Goal: Task Accomplishment & Management: Use online tool/utility

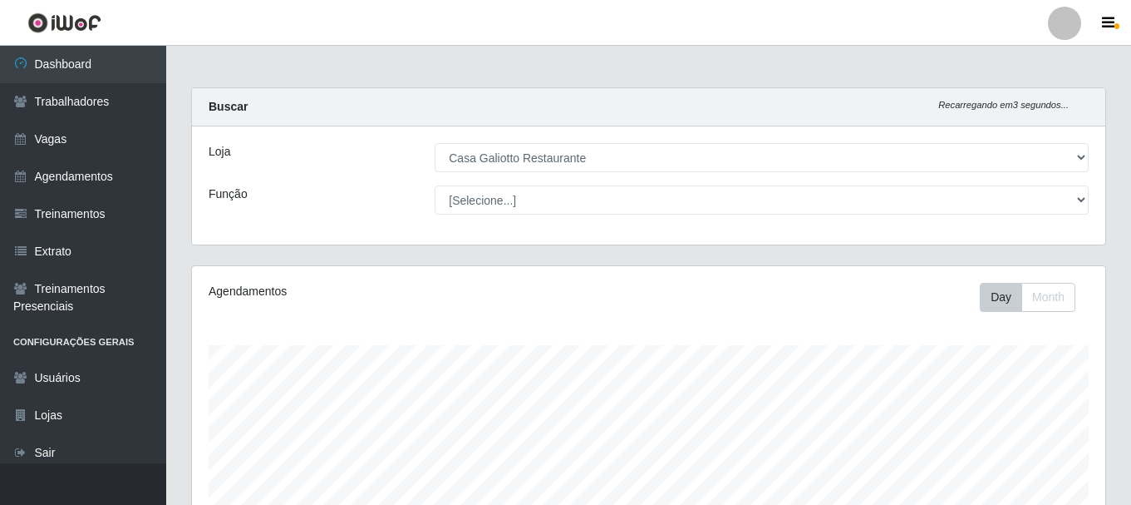
select select "279"
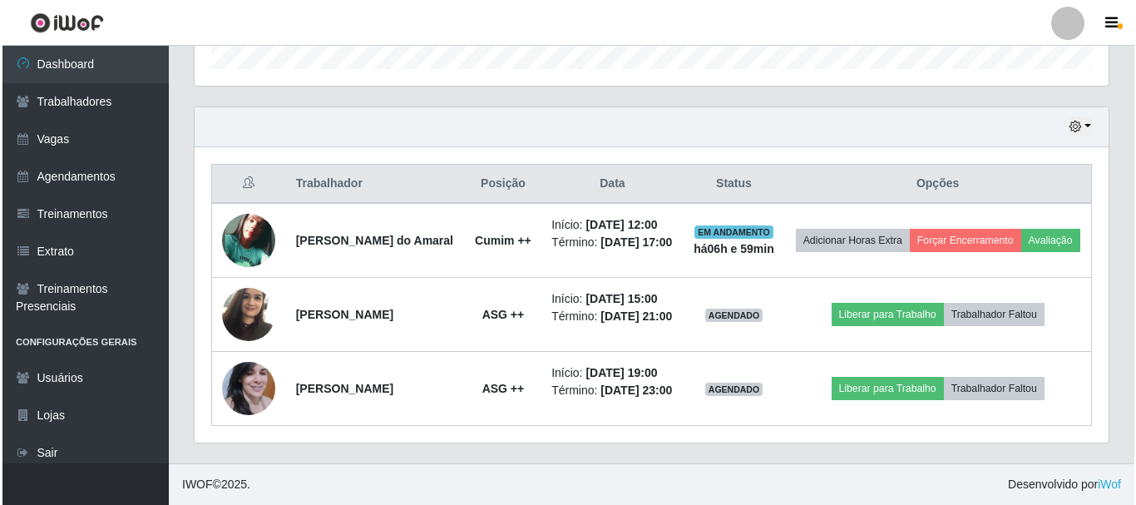
scroll to position [345, 914]
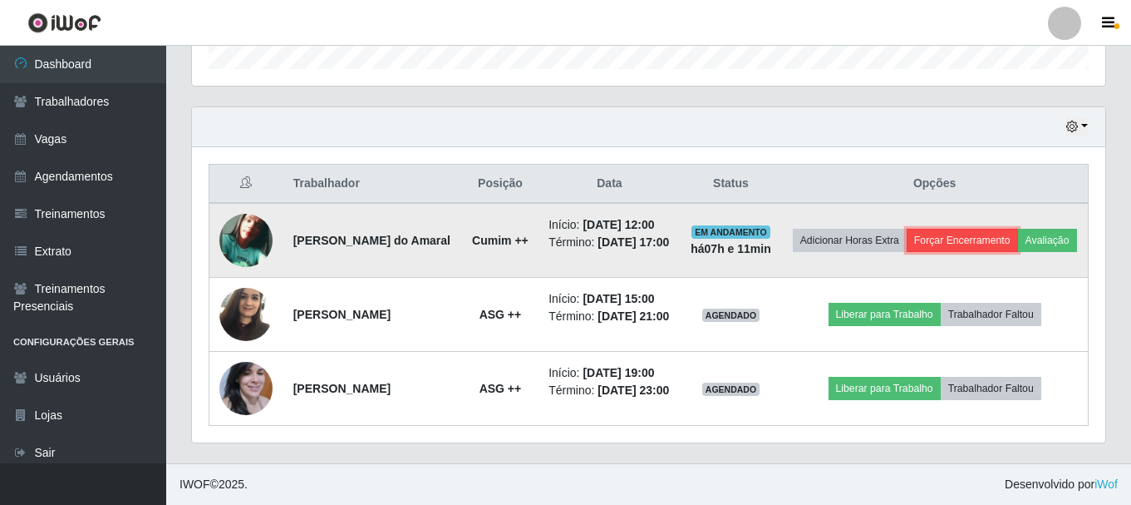
click at [972, 229] on button "Forçar Encerramento" at bounding box center [962, 240] width 111 height 23
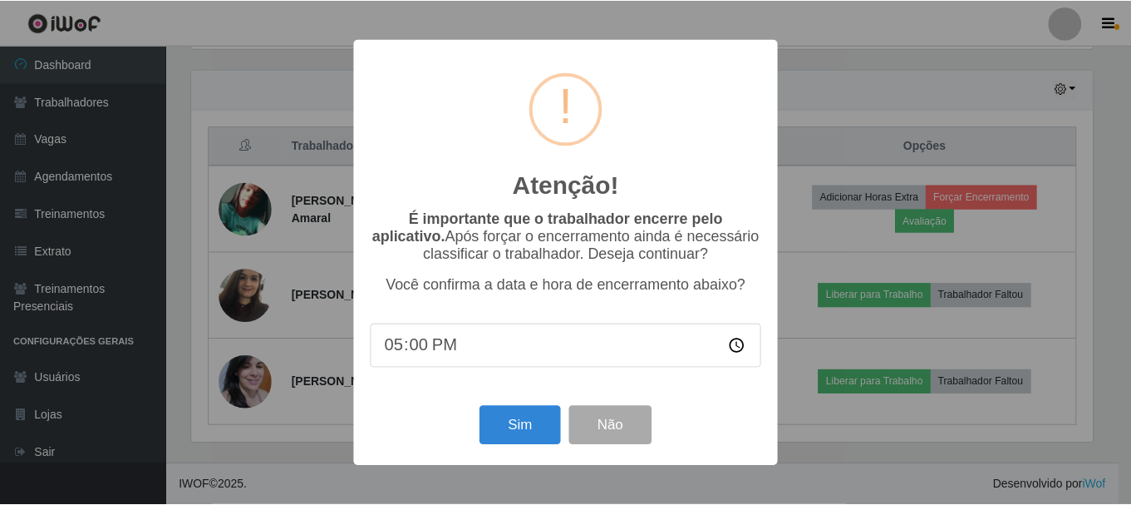
scroll to position [345, 905]
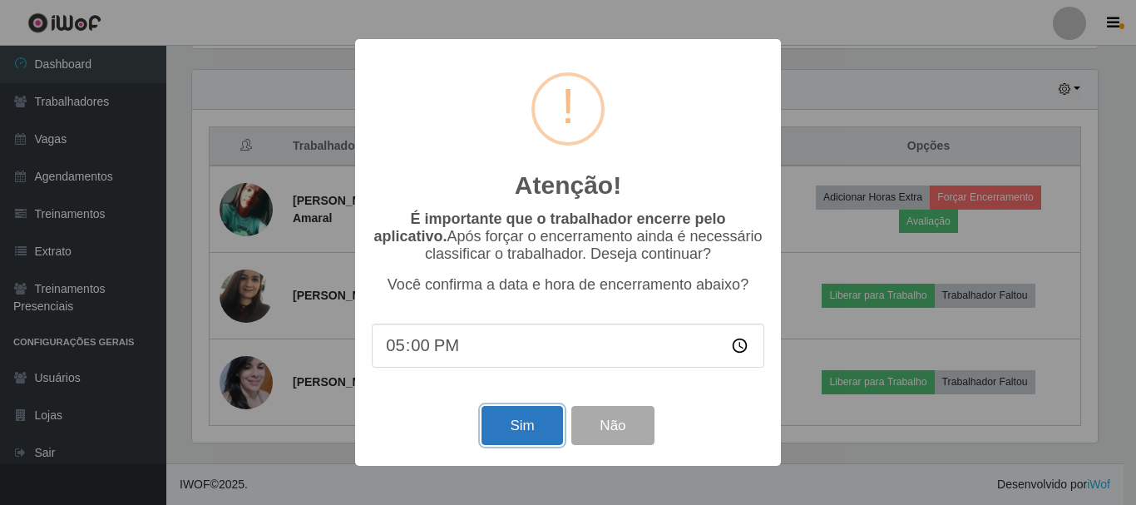
click at [528, 427] on button "Sim" at bounding box center [521, 425] width 81 height 39
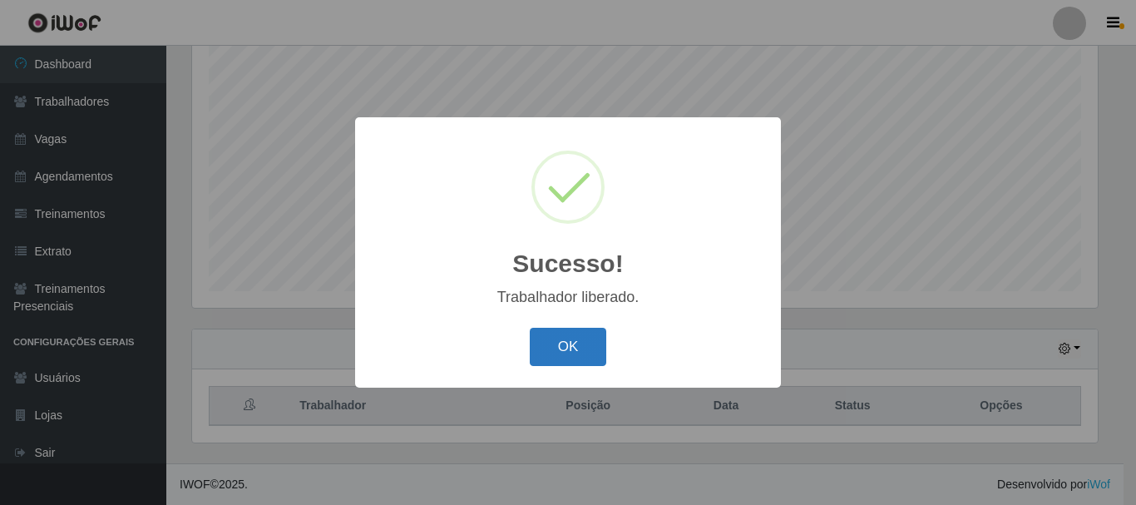
click at [574, 337] on button "OK" at bounding box center [568, 347] width 77 height 39
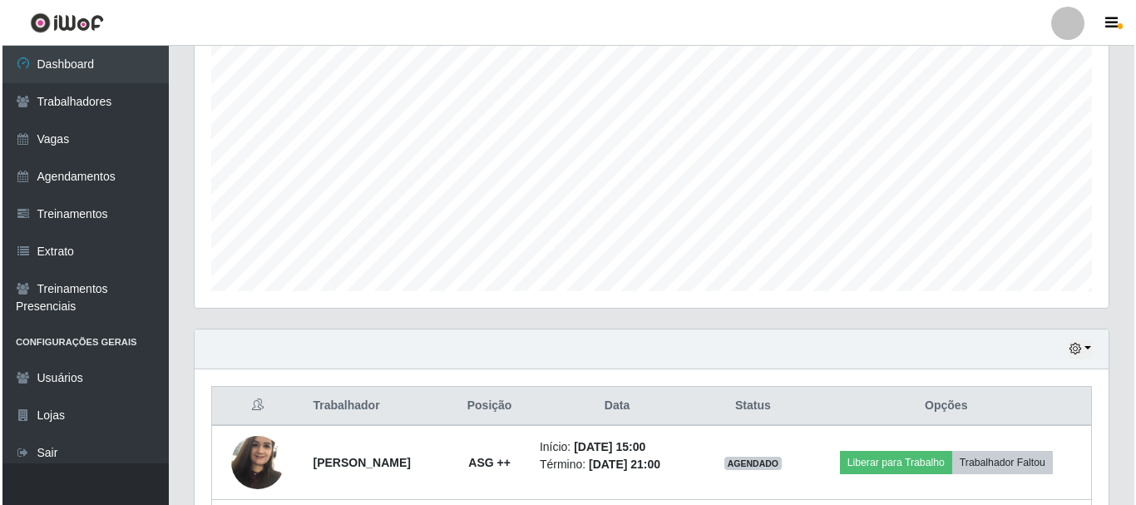
scroll to position [451, 0]
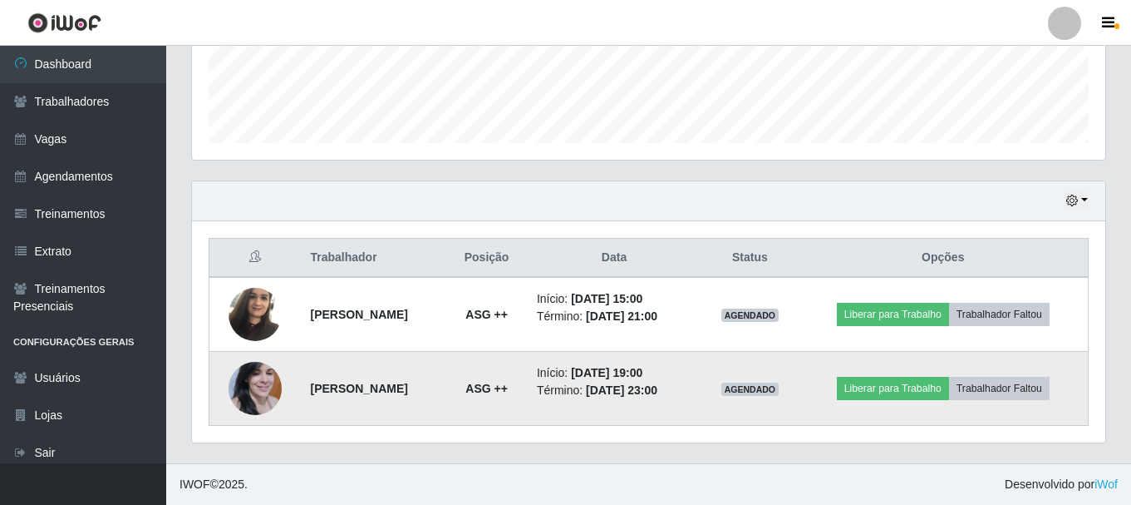
click at [263, 394] on img at bounding box center [255, 388] width 53 height 53
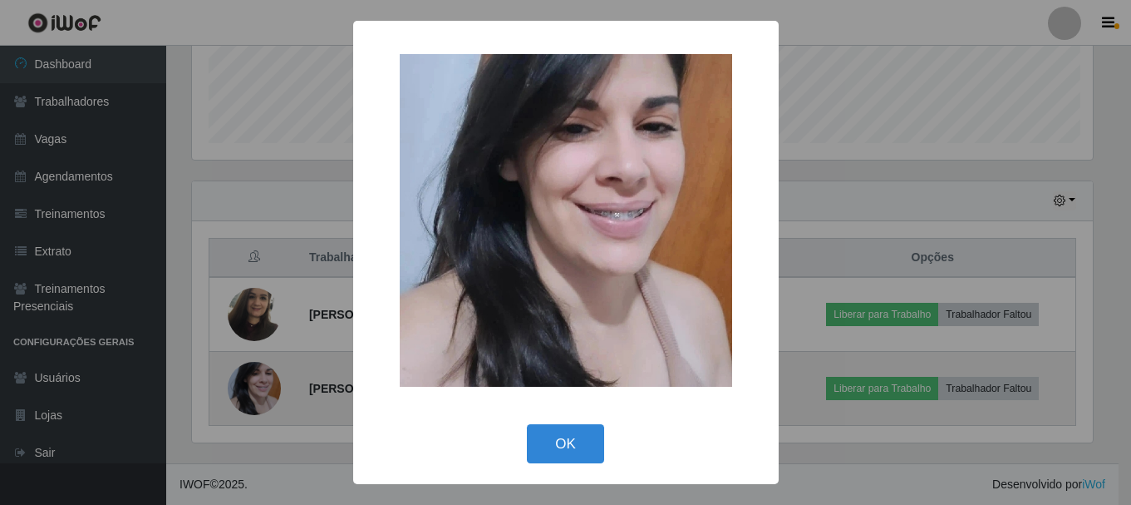
scroll to position [345, 905]
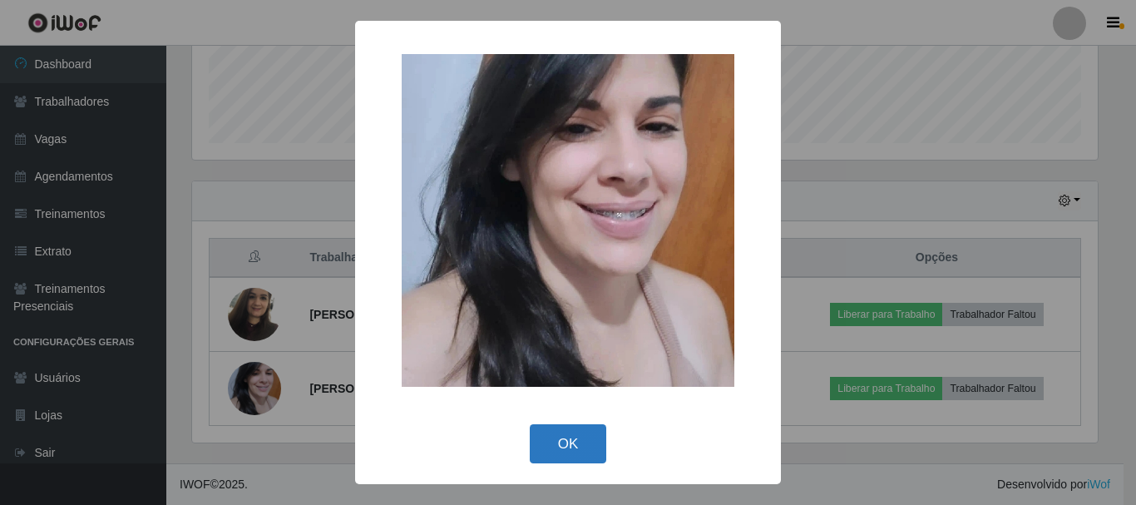
click at [573, 440] on button "OK" at bounding box center [568, 443] width 77 height 39
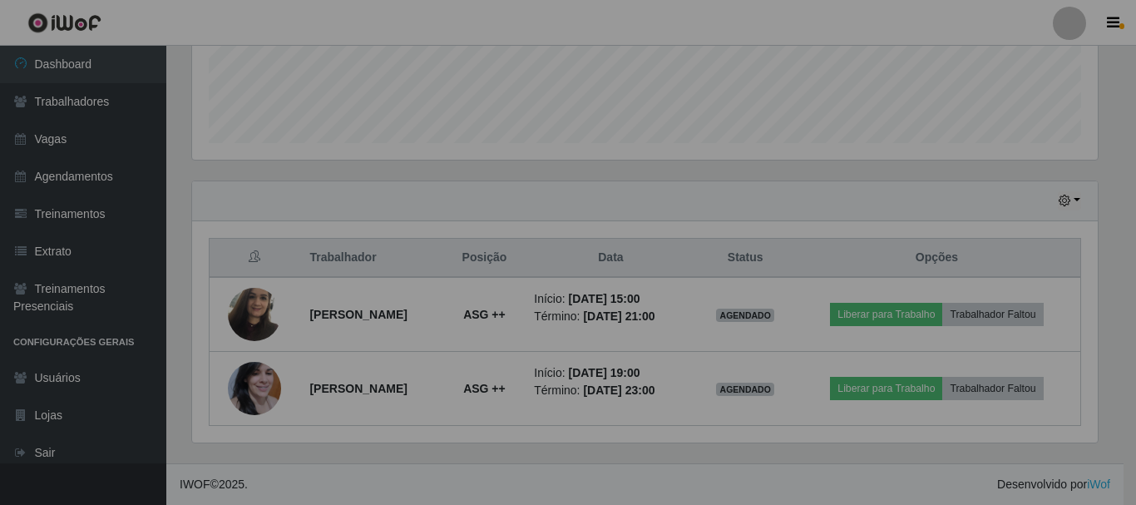
scroll to position [345, 914]
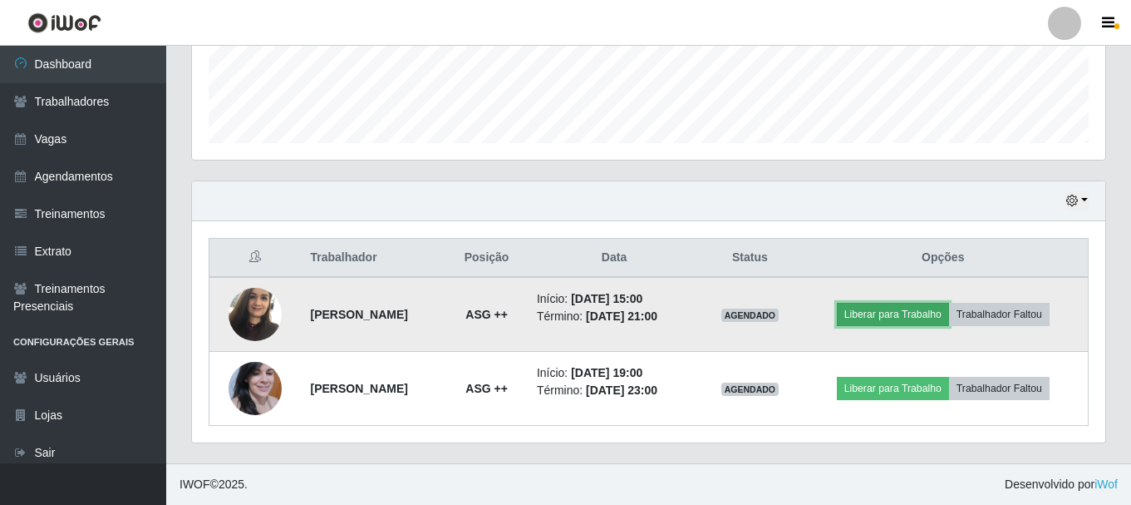
click at [892, 313] on button "Liberar para Trabalho" at bounding box center [893, 314] width 112 height 23
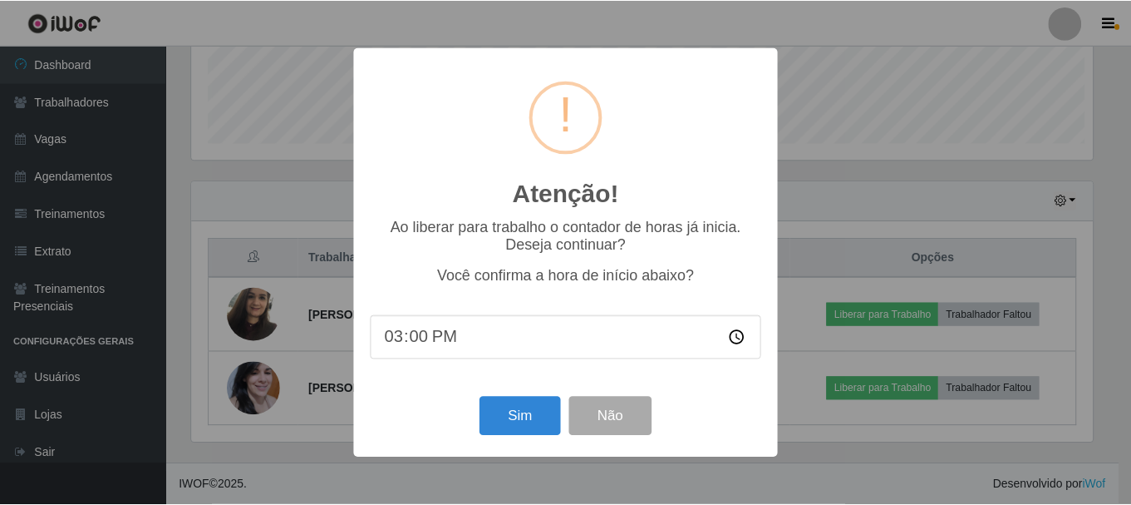
scroll to position [345, 905]
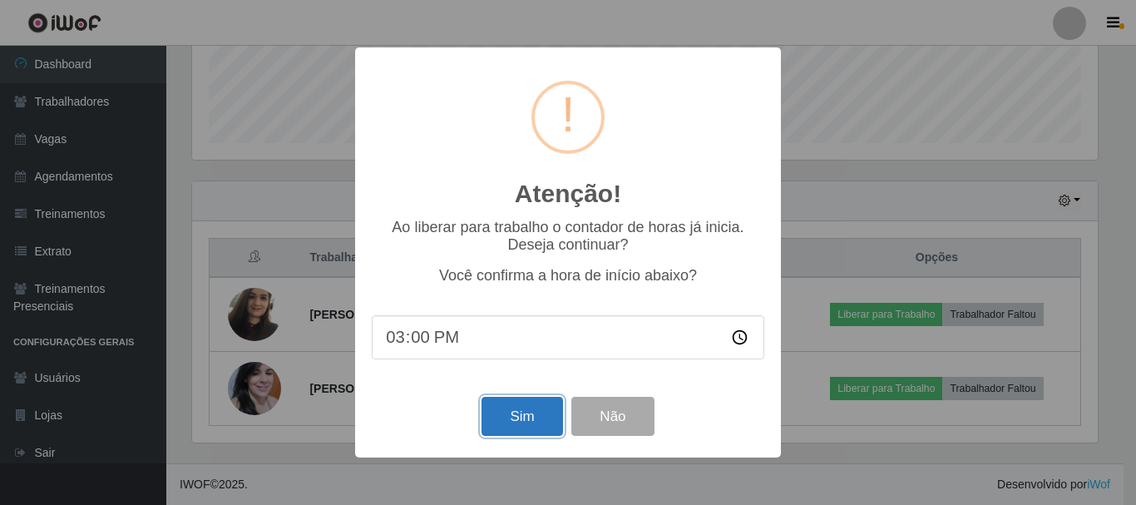
click at [538, 416] on button "Sim" at bounding box center [521, 416] width 81 height 39
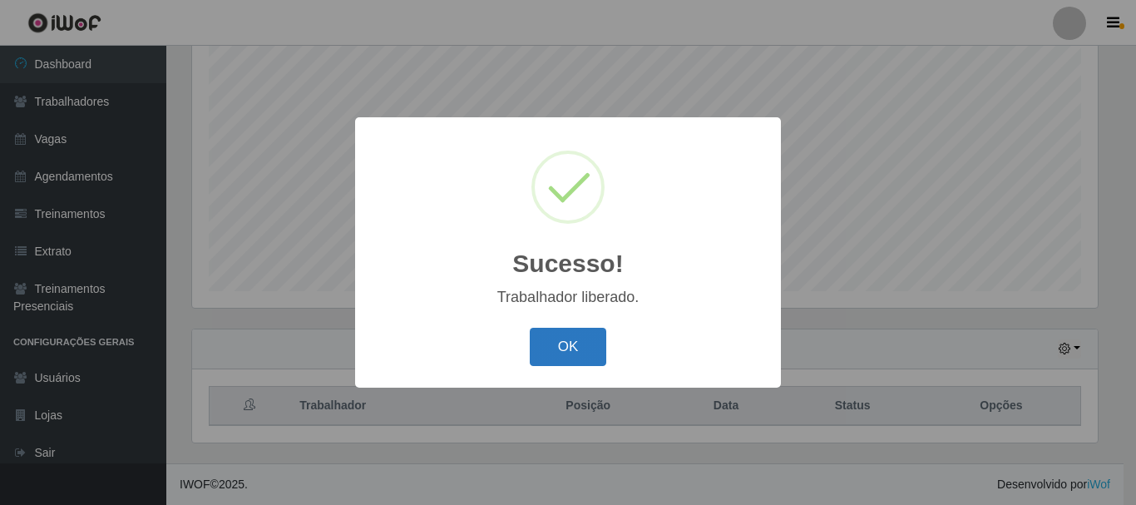
click at [574, 362] on button "OK" at bounding box center [568, 347] width 77 height 39
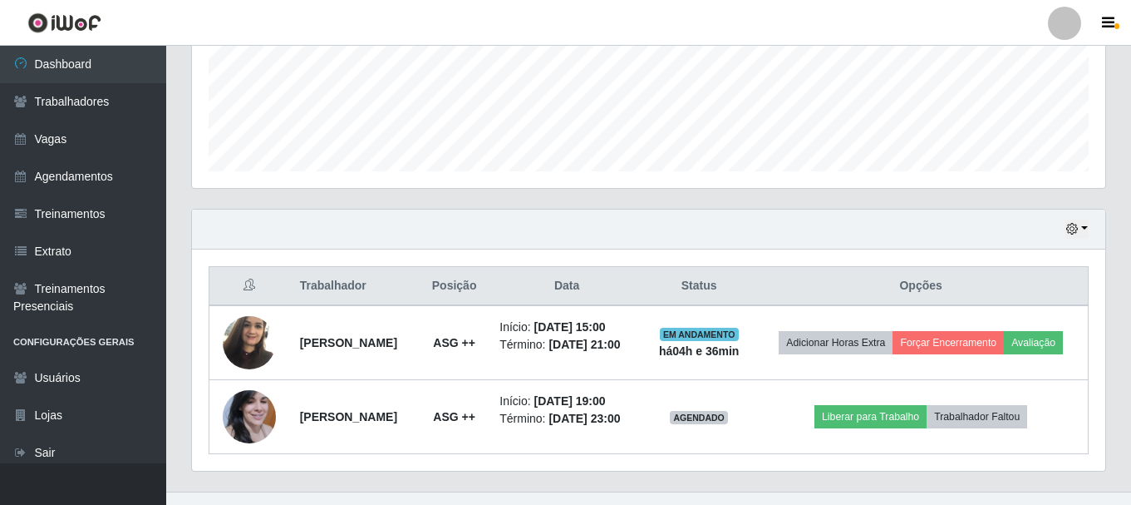
scroll to position [451, 0]
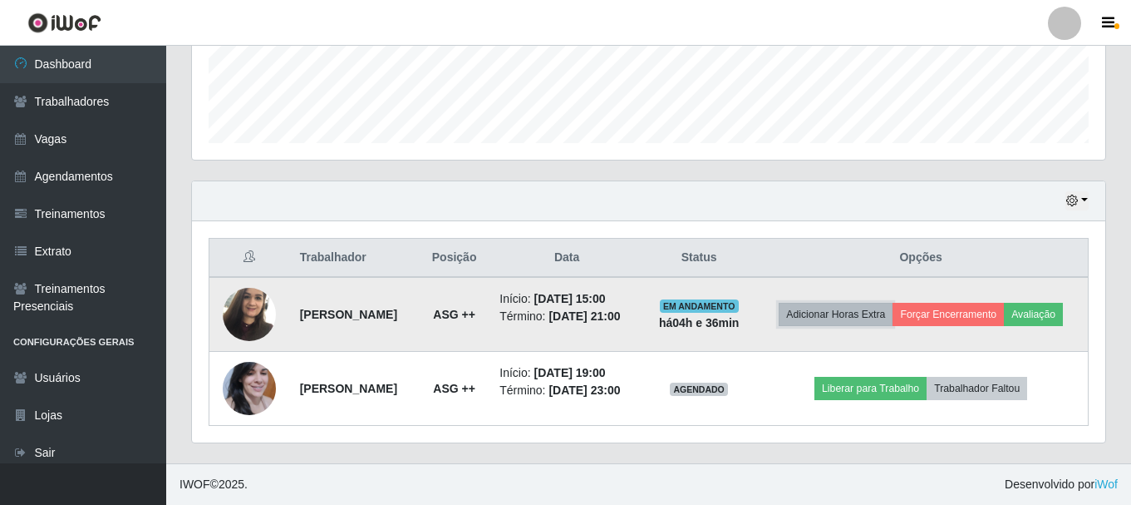
click at [853, 318] on button "Adicionar Horas Extra" at bounding box center [836, 314] width 114 height 23
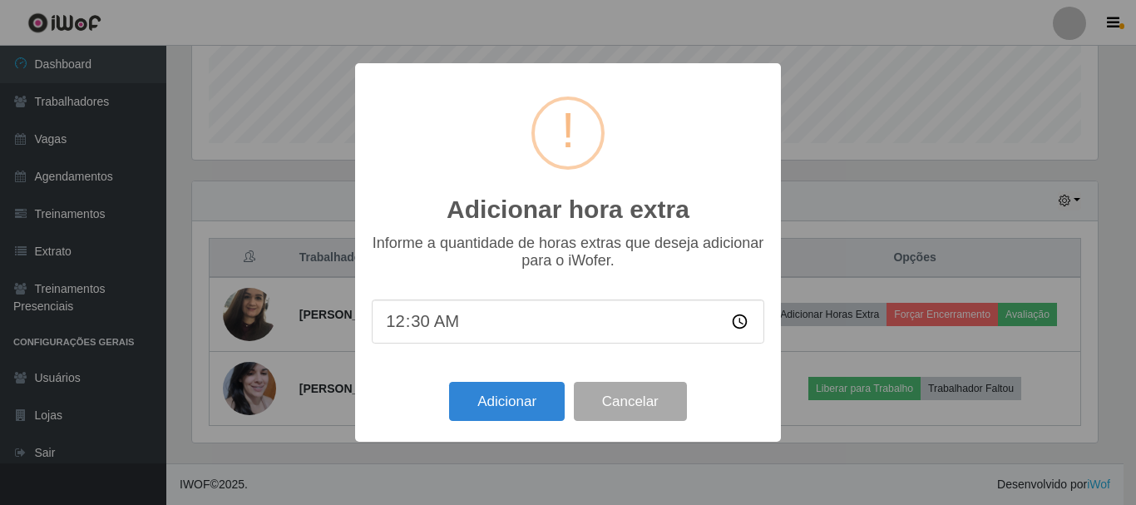
click at [397, 326] on input "00:30" at bounding box center [568, 321] width 392 height 44
click at [424, 323] on input "02:30" at bounding box center [568, 321] width 392 height 44
type input "02:00"
click at [499, 409] on button "Adicionar" at bounding box center [507, 401] width 116 height 39
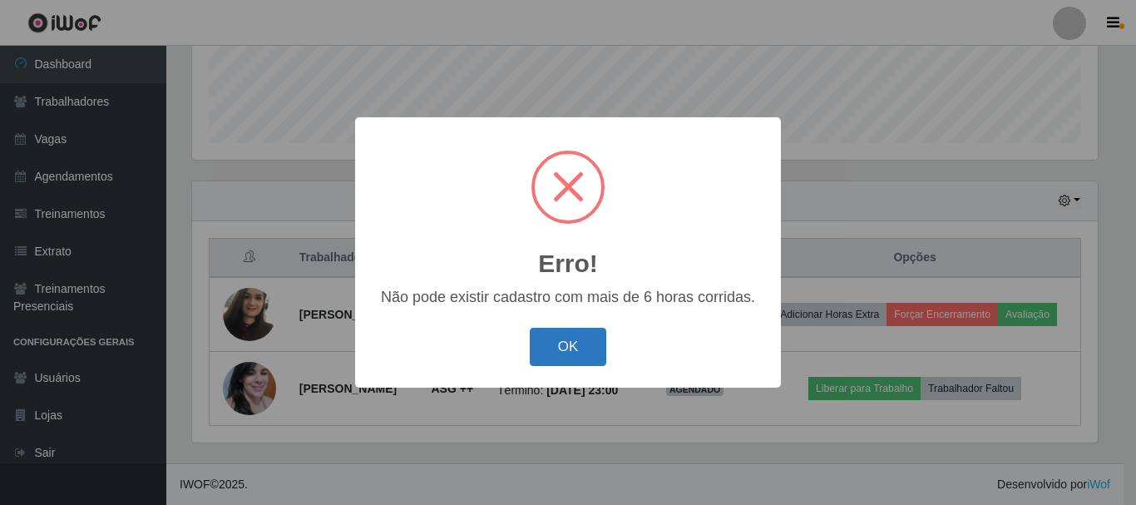
click at [554, 363] on button "OK" at bounding box center [568, 347] width 77 height 39
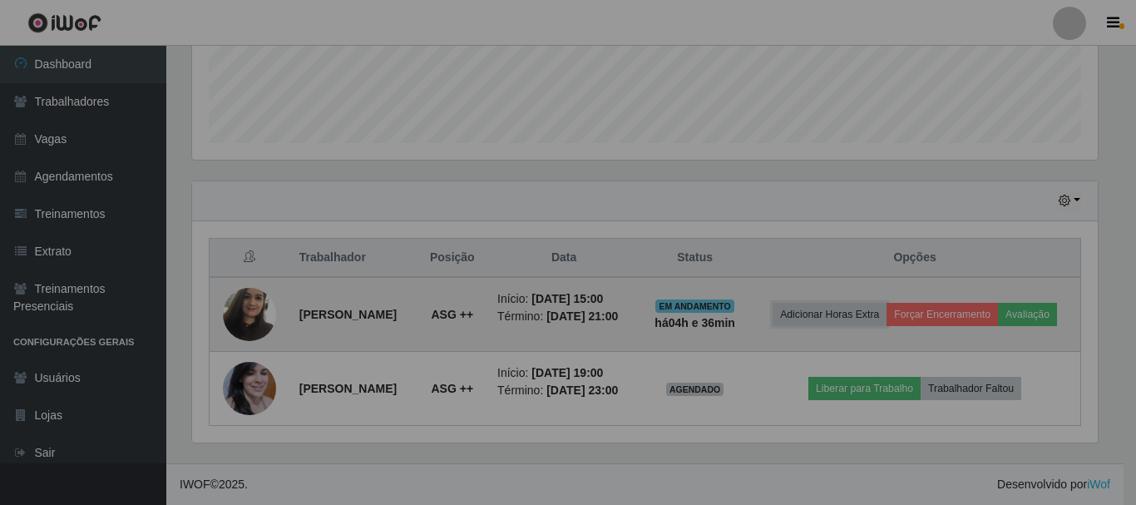
scroll to position [345, 914]
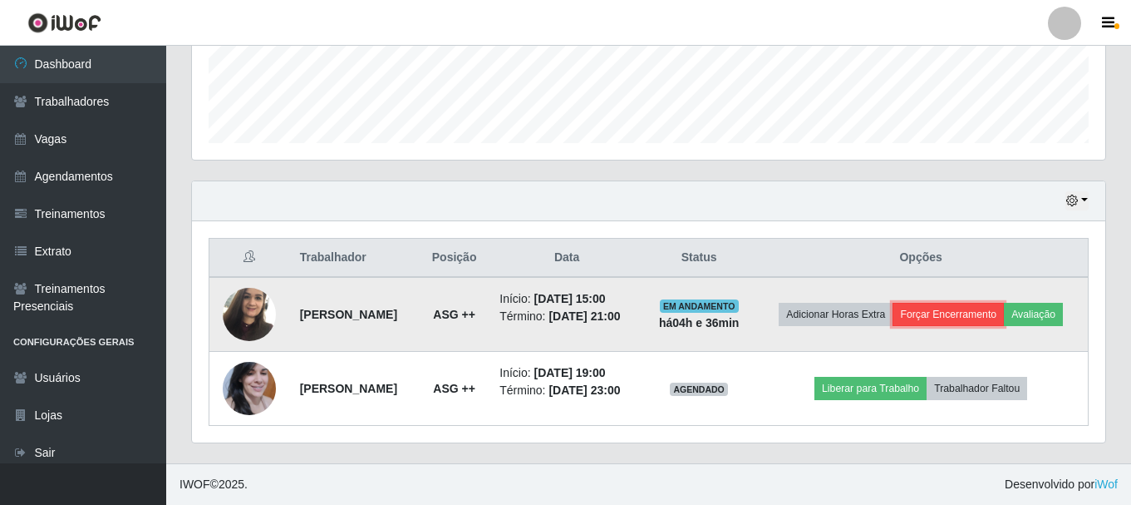
click at [965, 321] on button "Forçar Encerramento" at bounding box center [948, 314] width 111 height 23
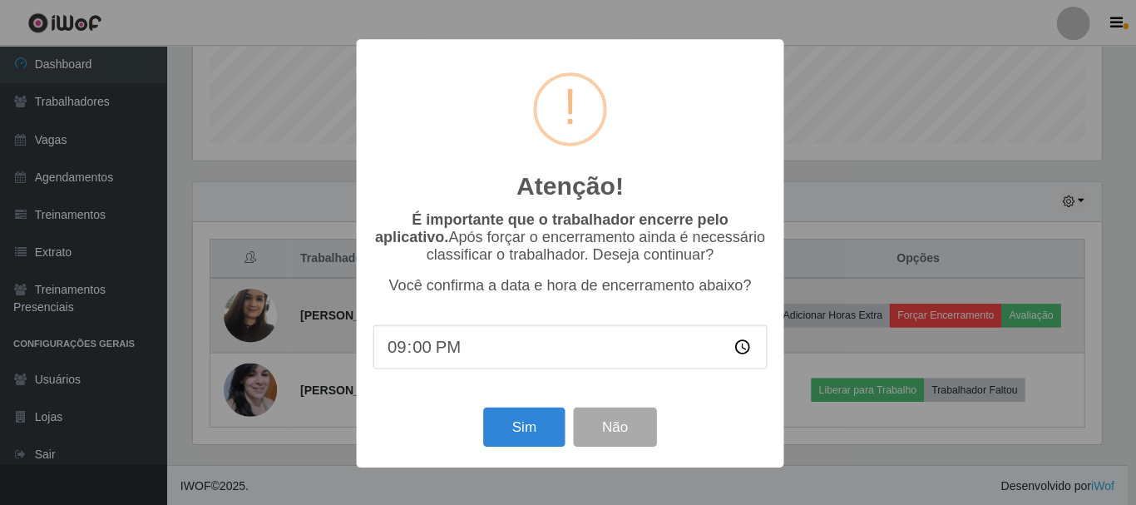
scroll to position [345, 905]
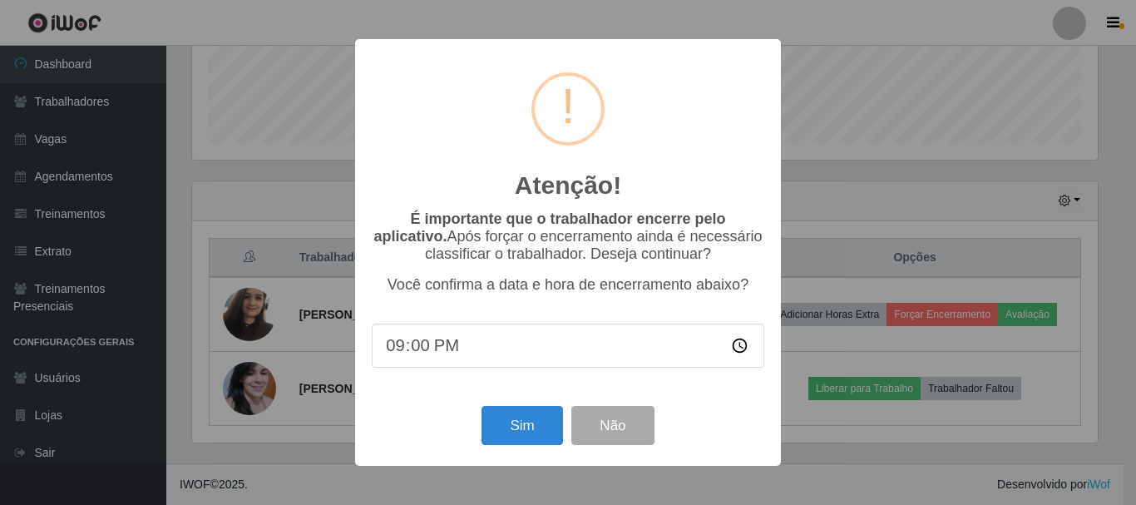
type input "01:00"
click at [552, 436] on button "Sim" at bounding box center [521, 425] width 81 height 39
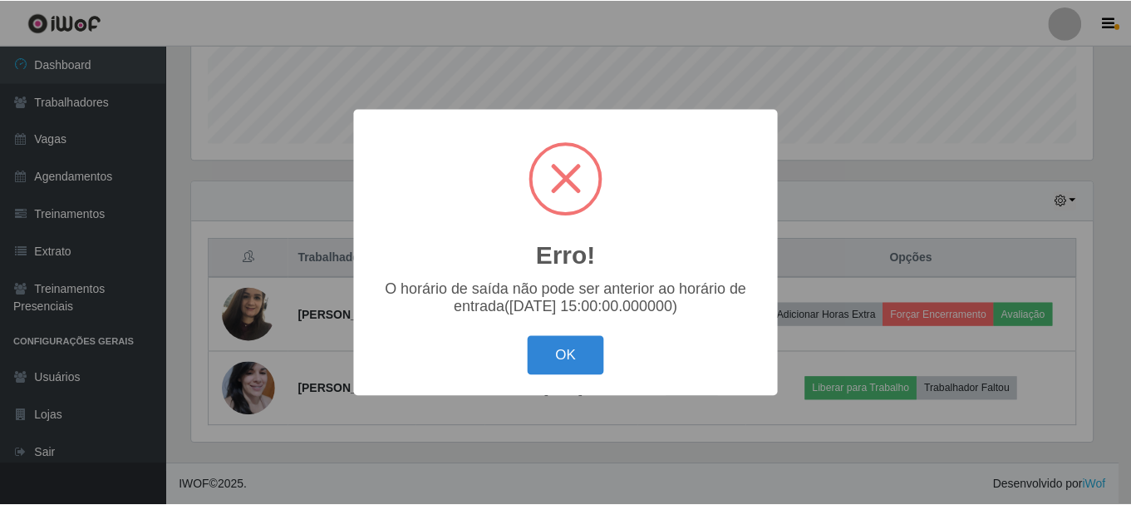
scroll to position [830983, 830423]
click at [572, 356] on button "OK" at bounding box center [568, 355] width 77 height 39
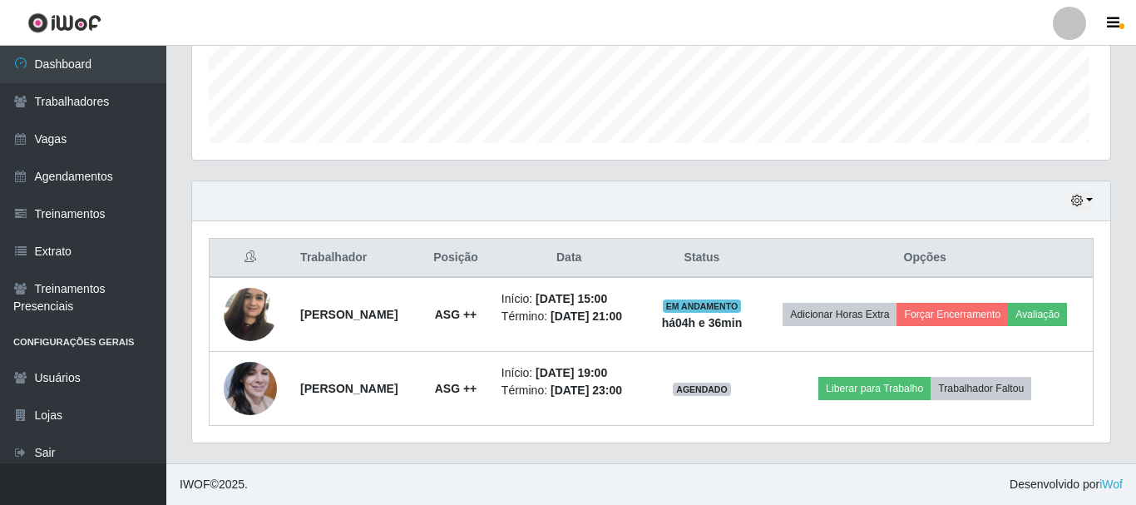
scroll to position [345, 914]
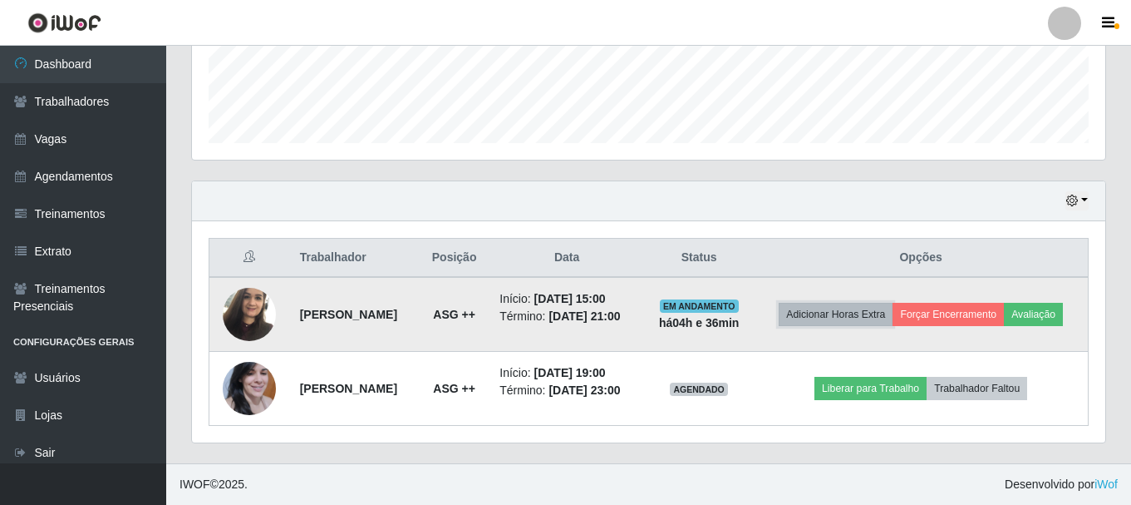
click at [835, 318] on button "Adicionar Horas Extra" at bounding box center [836, 314] width 114 height 23
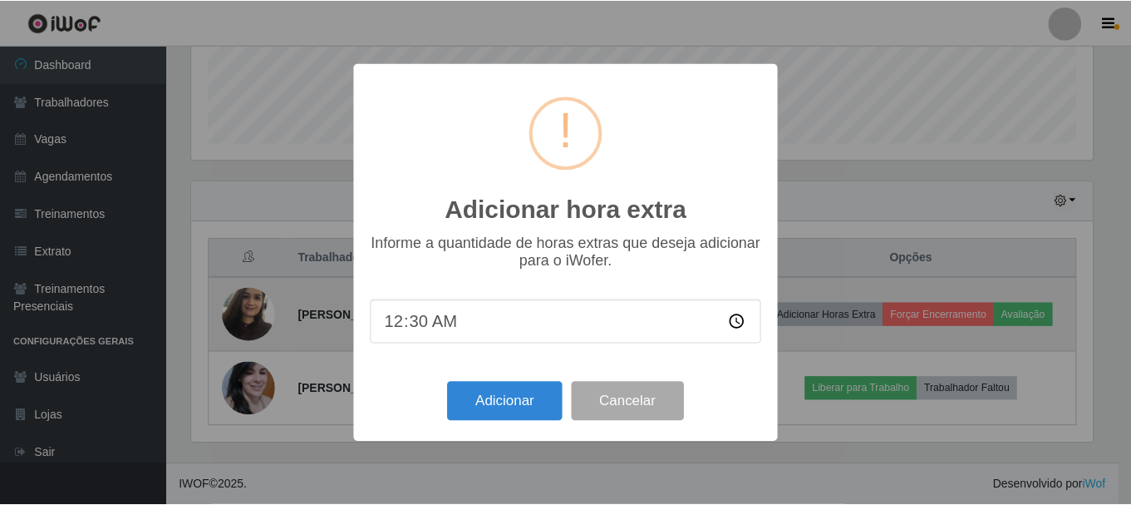
scroll to position [345, 905]
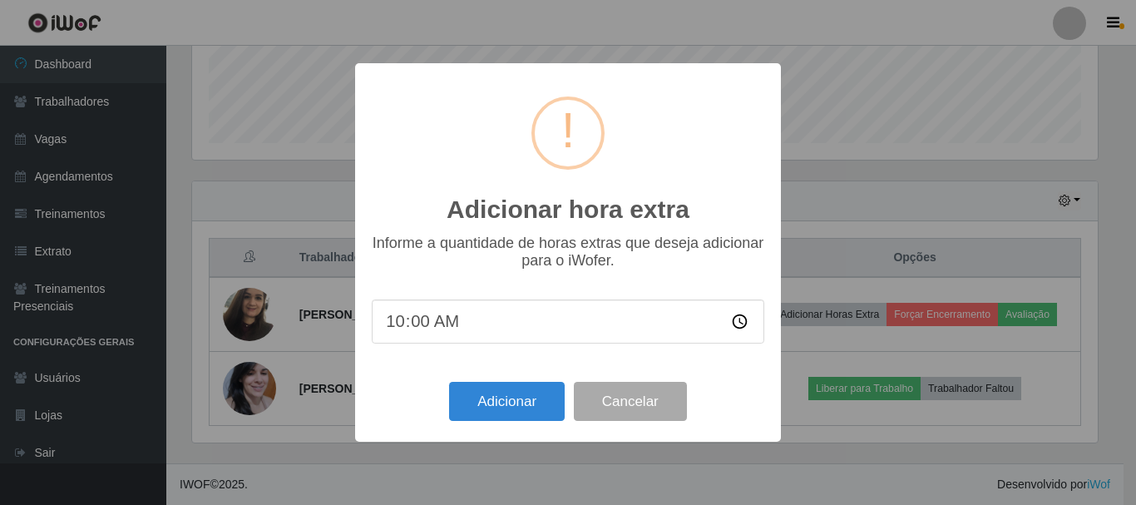
click at [389, 323] on input "10:00" at bounding box center [568, 321] width 392 height 44
type input "01:00"
click at [466, 396] on button "Adicionar" at bounding box center [507, 401] width 116 height 39
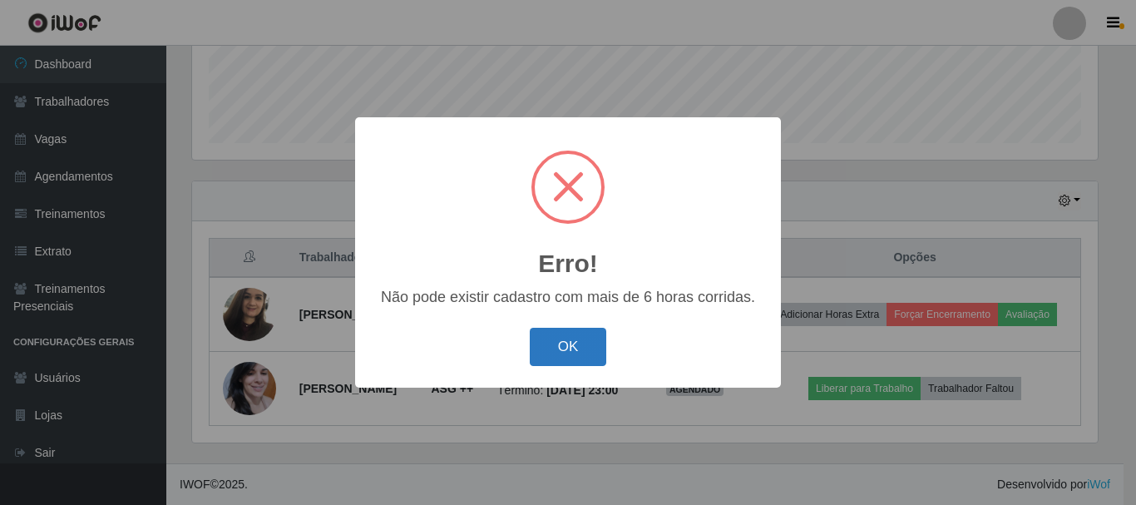
click at [534, 358] on button "OK" at bounding box center [568, 347] width 77 height 39
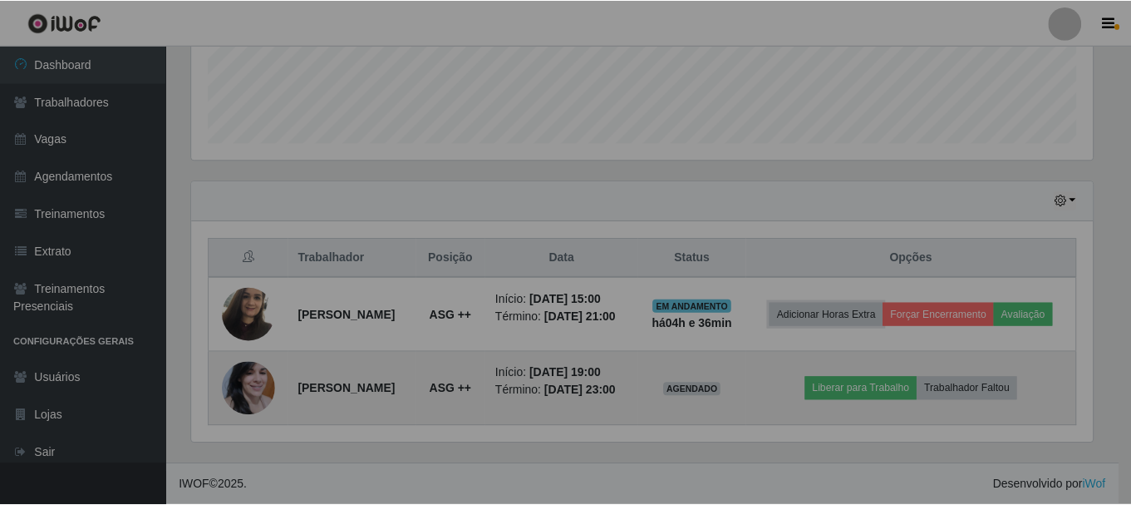
scroll to position [0, 0]
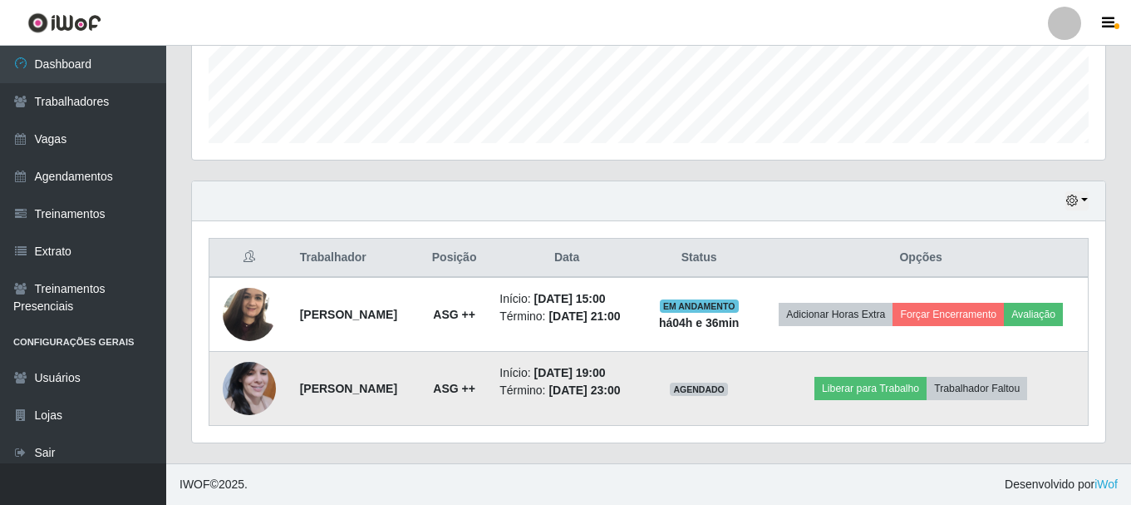
click at [254, 376] on img at bounding box center [249, 388] width 53 height 53
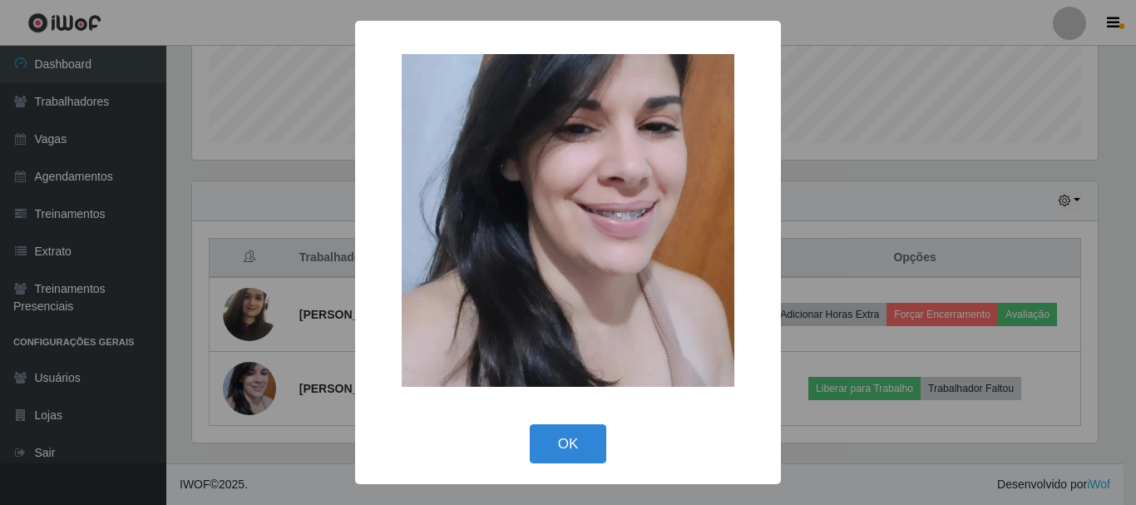
click at [565, 443] on button "OK" at bounding box center [568, 443] width 77 height 39
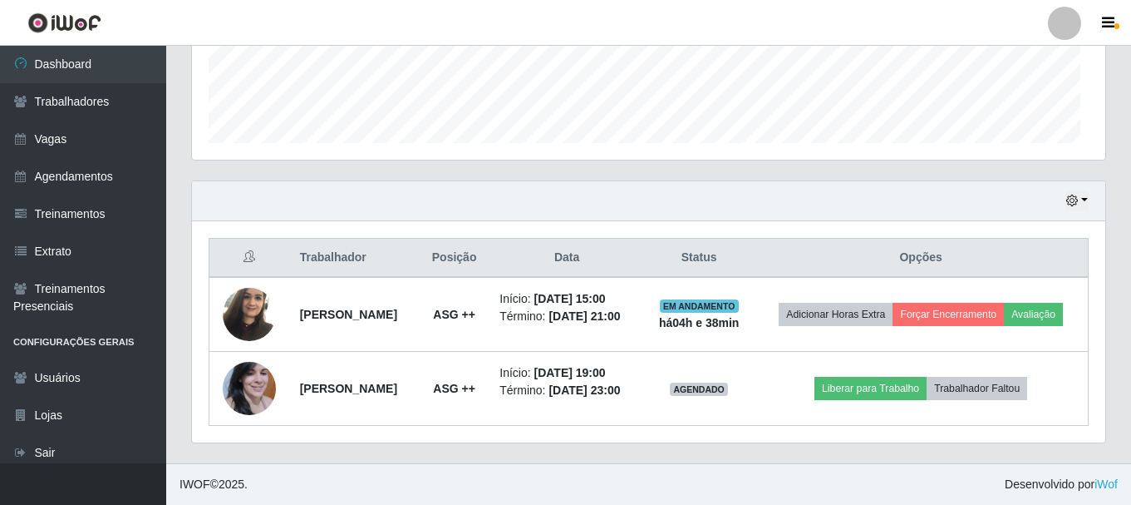
scroll to position [345, 914]
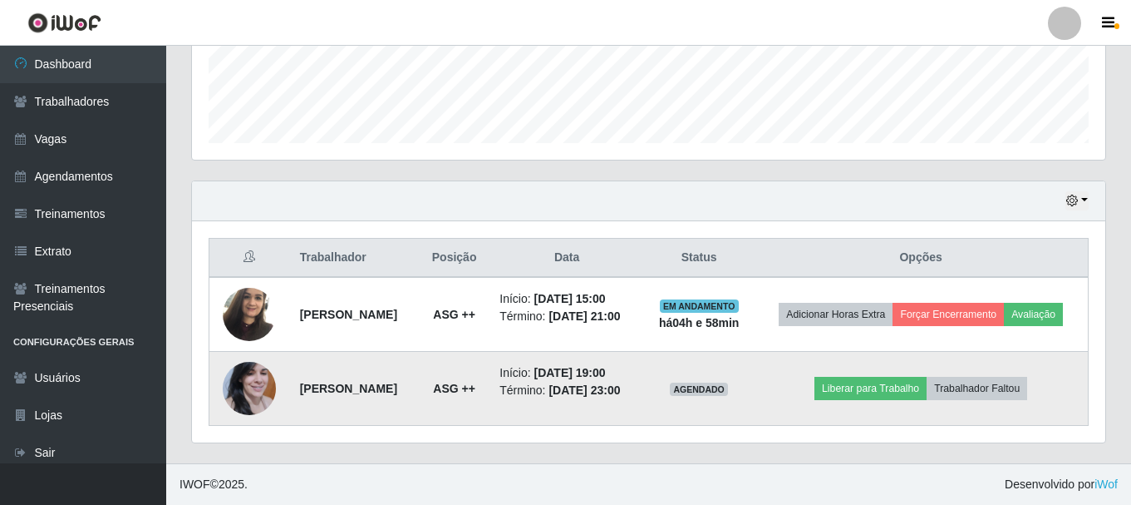
click at [245, 374] on img at bounding box center [249, 388] width 53 height 53
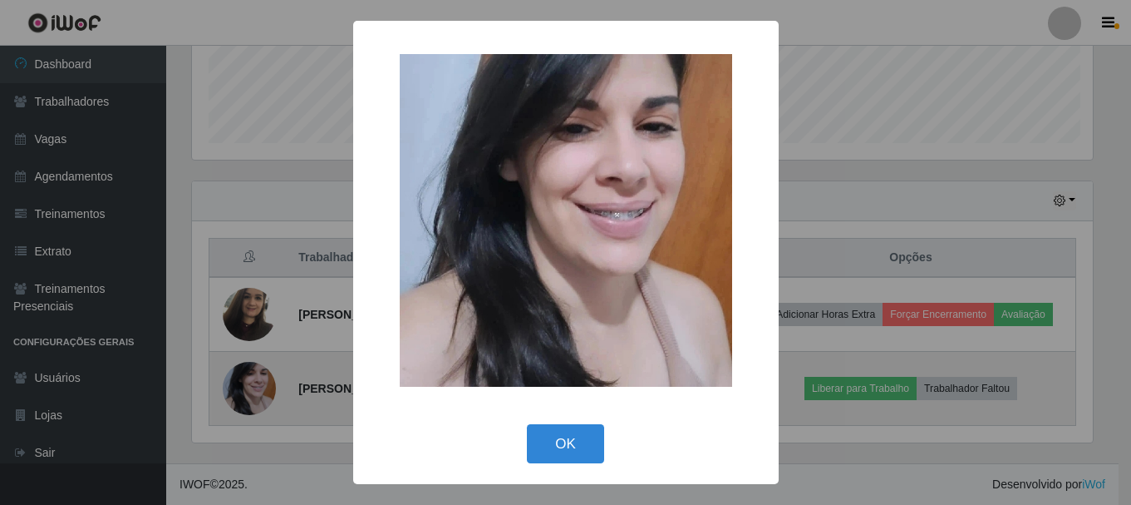
scroll to position [345, 905]
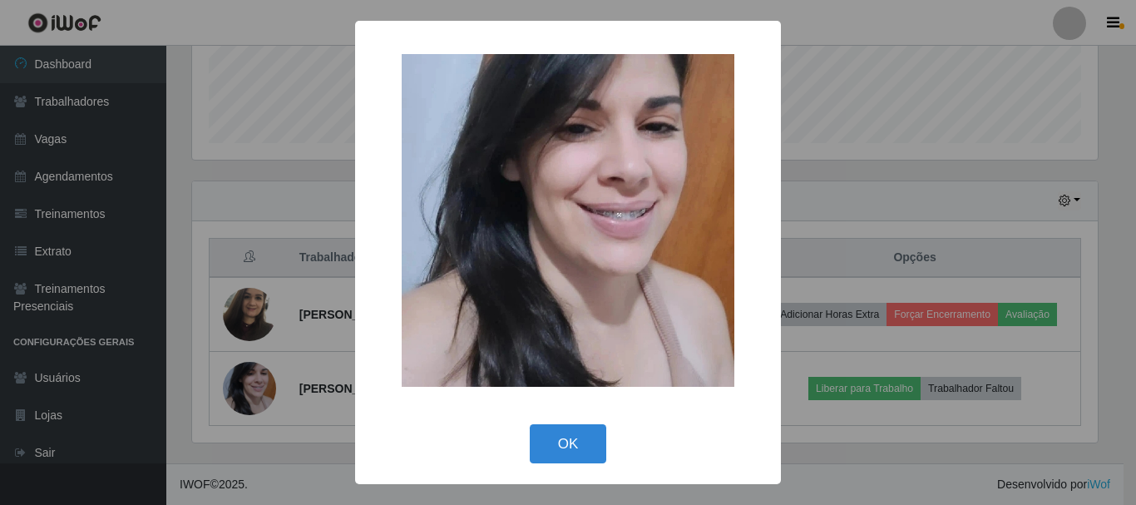
click at [583, 262] on img at bounding box center [568, 220] width 333 height 333
click at [567, 445] on button "OK" at bounding box center [568, 443] width 77 height 39
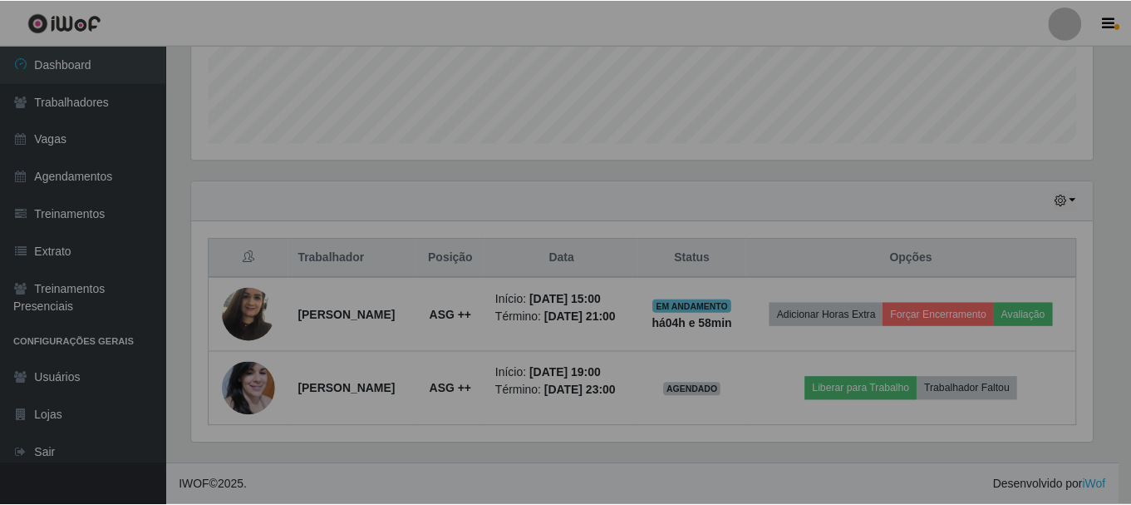
scroll to position [345, 914]
